Goal: Transaction & Acquisition: Book appointment/travel/reservation

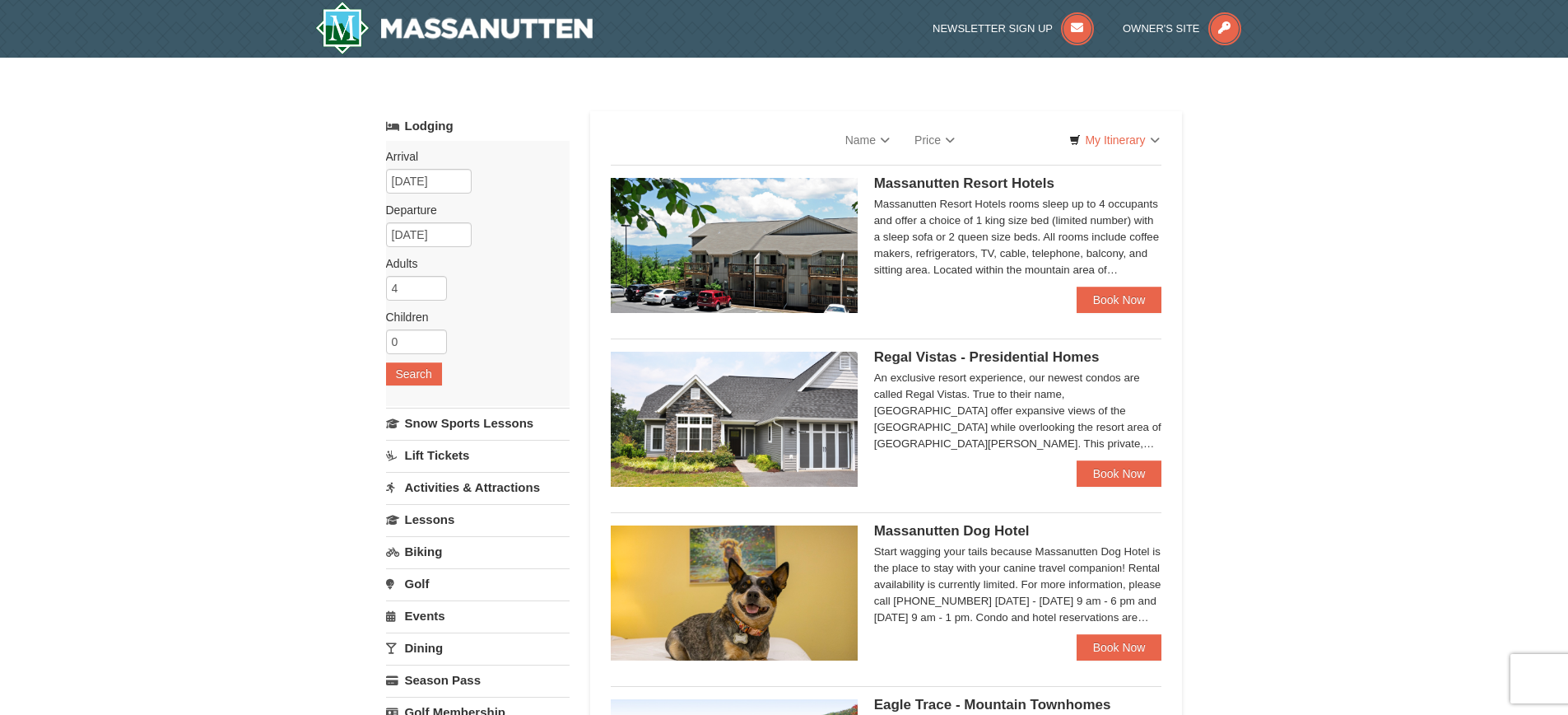
select select "10"
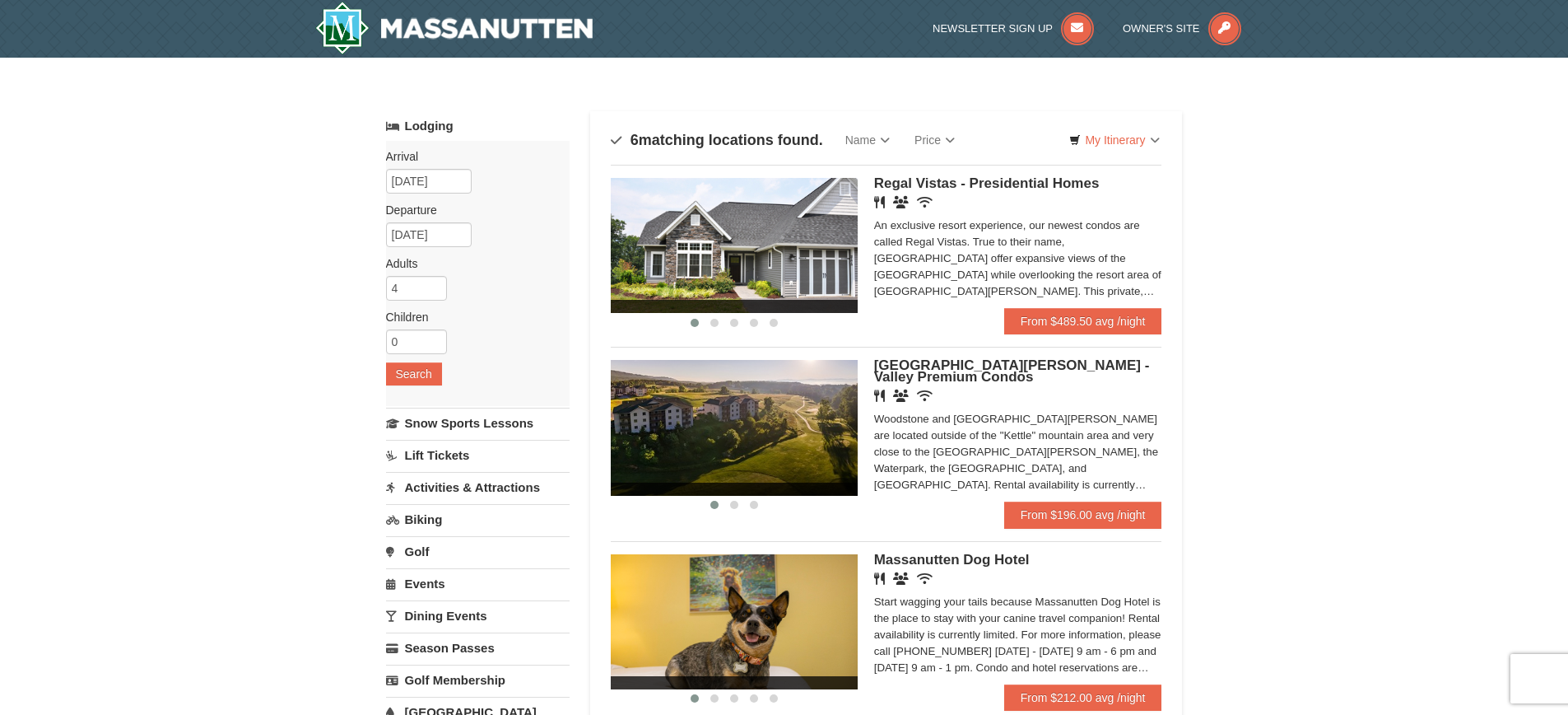
click at [892, 379] on span "[GEOGRAPHIC_DATA][PERSON_NAME] - Valley Premium Condos" at bounding box center [1012, 371] width 276 height 27
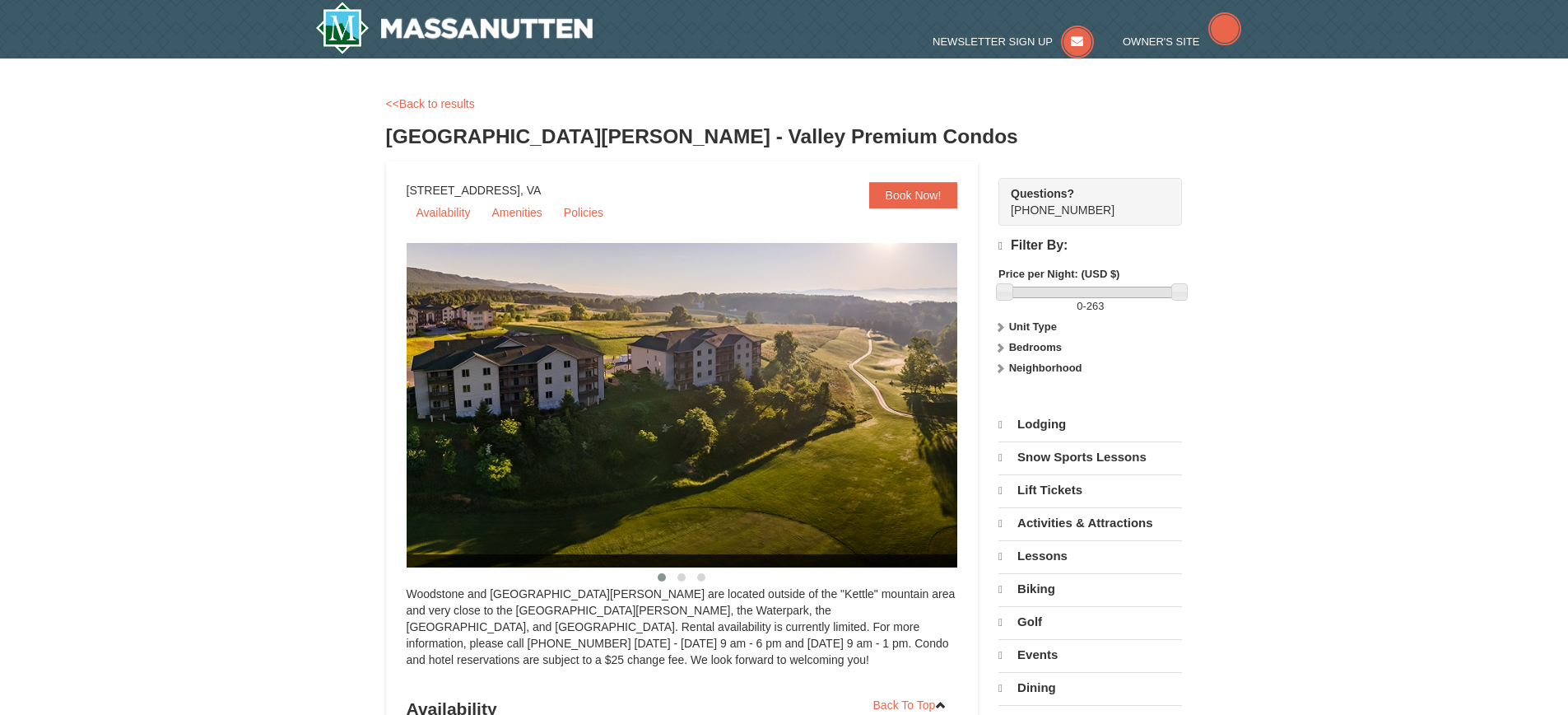
select select "10"
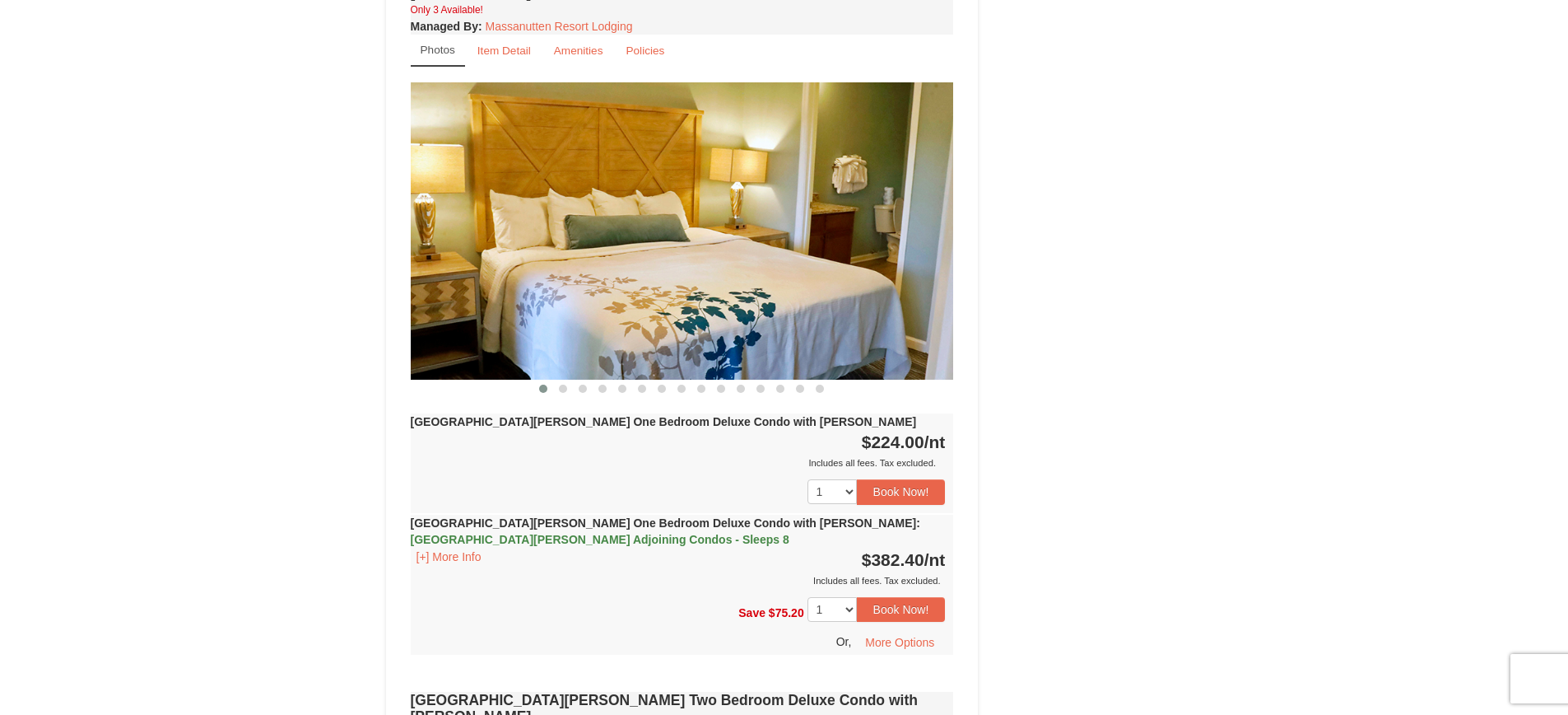
scroll to position [1812, 0]
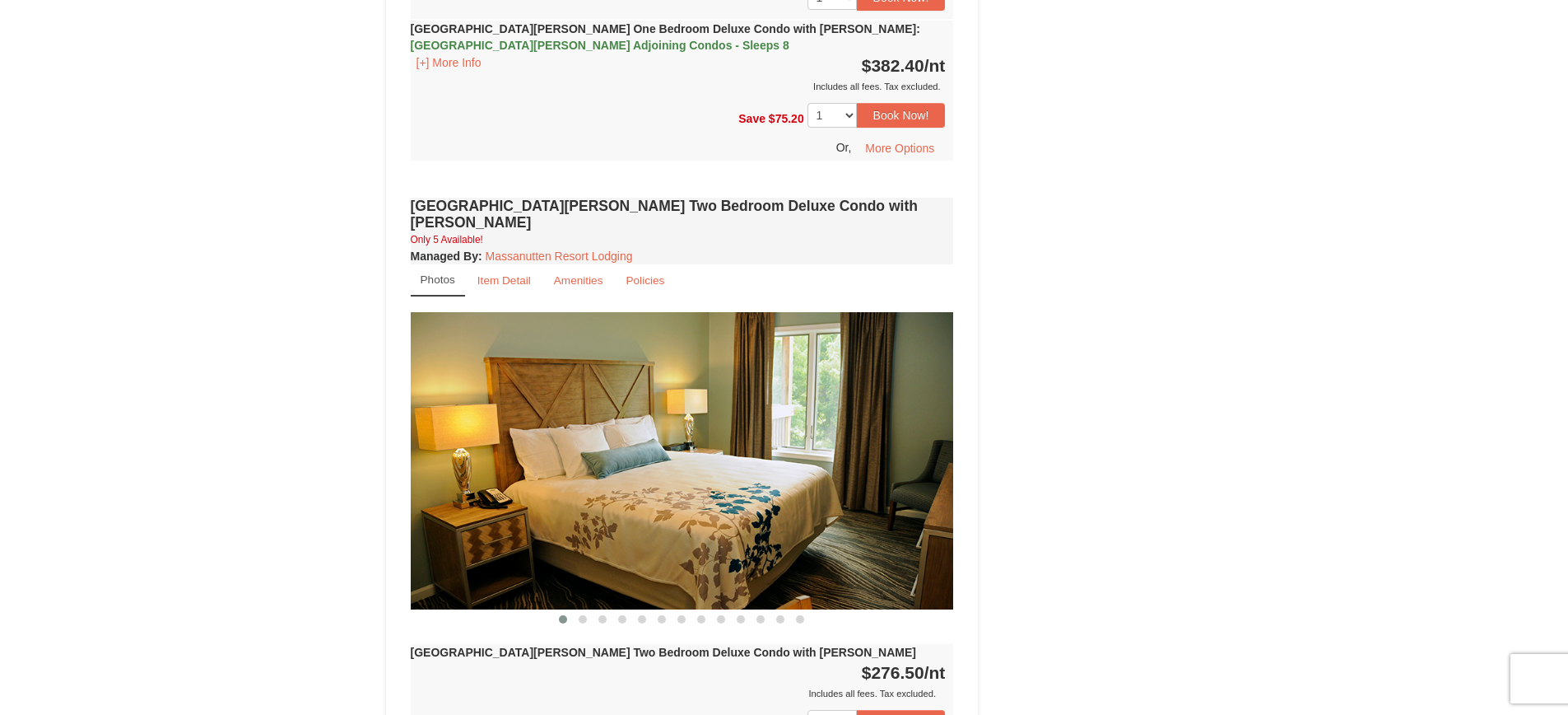
click at [683, 427] on img at bounding box center [682, 460] width 543 height 298
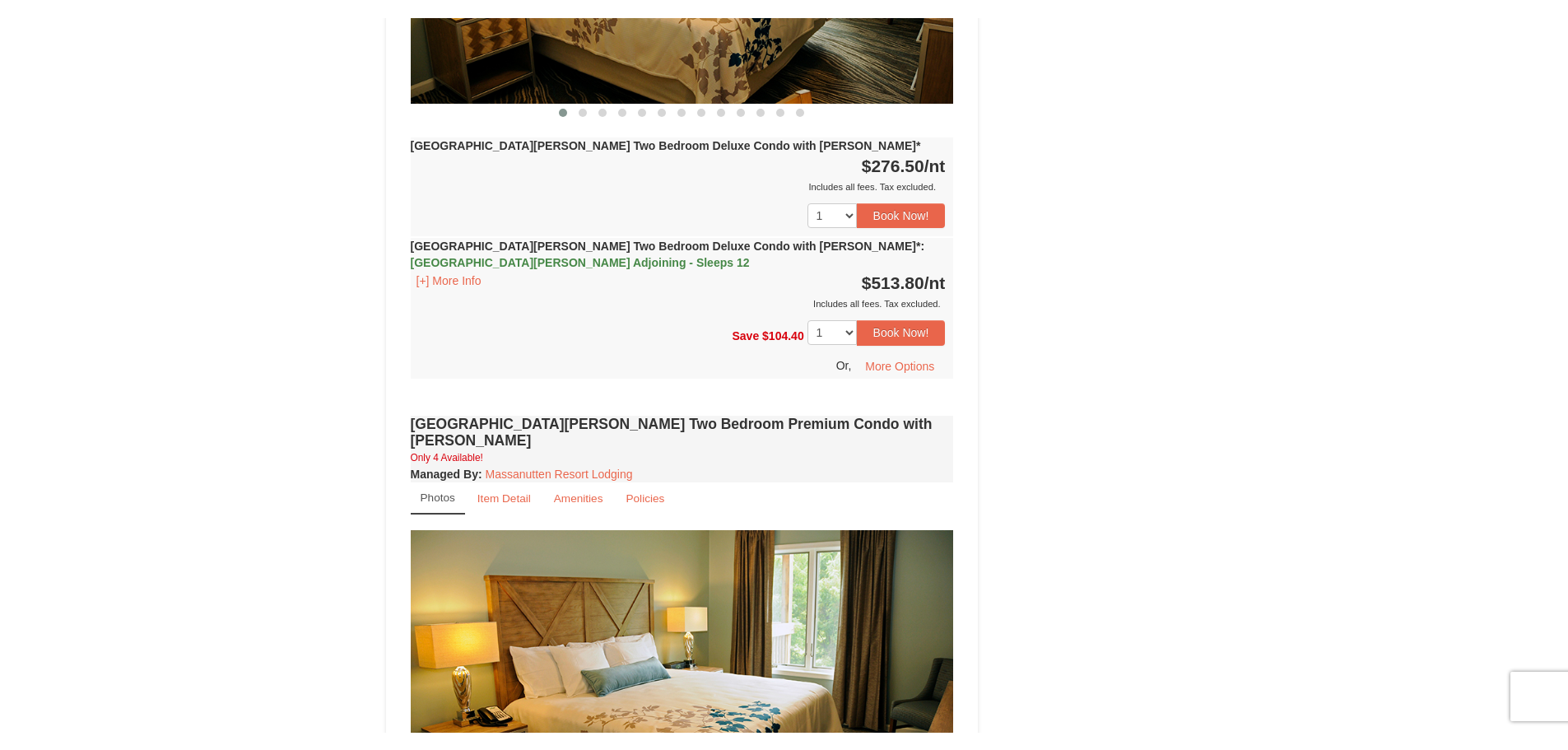
scroll to position [3055, 0]
